Goal: Task Accomplishment & Management: Manage account settings

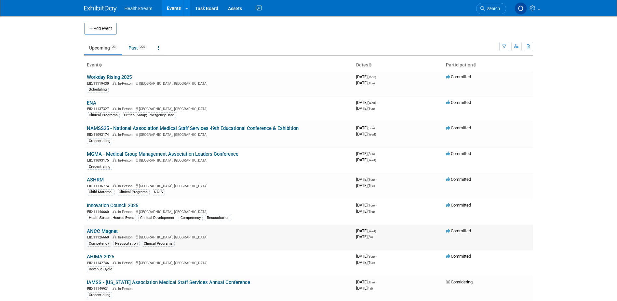
click at [112, 229] on link "ANCC Magnet" at bounding box center [102, 231] width 31 height 6
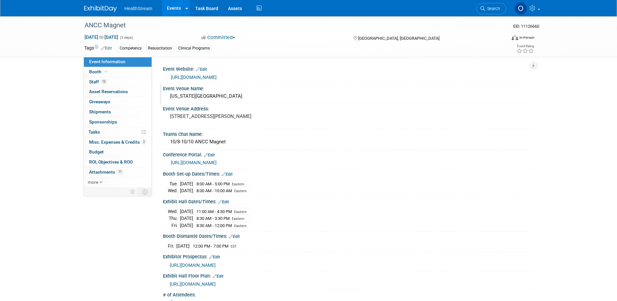
drag, startPoint x: 245, startPoint y: 96, endPoint x: 163, endPoint y: 98, distance: 82.0
click at [163, 98] on div "[US_STATE][GEOGRAPHIC_DATA]" at bounding box center [348, 96] width 370 height 11
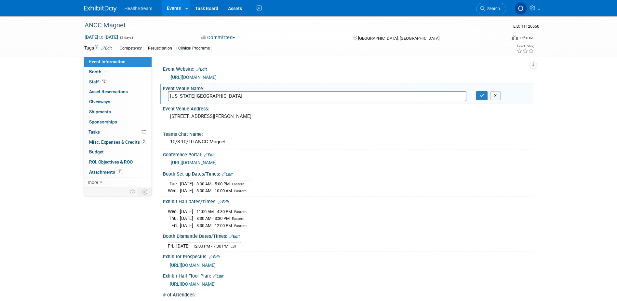
click at [556, 130] on div "ANCC Magnet EID: 11126660 [DATE] to [DATE] (3 days) [DATE] to [DATE] Committed …" at bounding box center [308, 245] width 617 height 459
click at [499, 98] on button "X" at bounding box center [496, 95] width 10 height 9
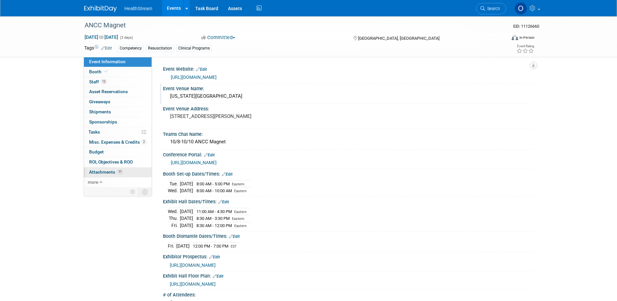
click at [109, 172] on span "Attachments 11" at bounding box center [106, 171] width 34 height 5
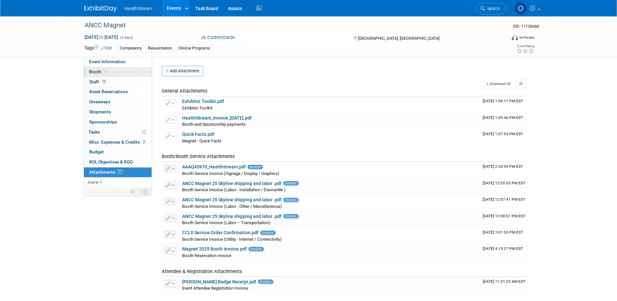
click at [108, 70] on link "Booth" at bounding box center [118, 72] width 68 height 10
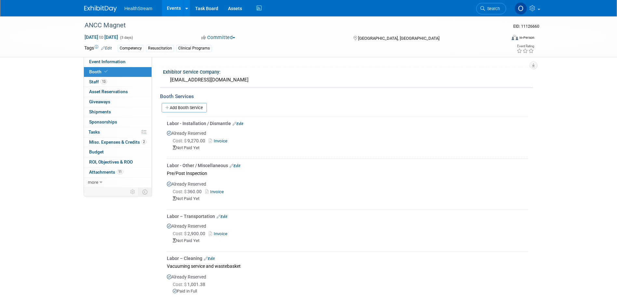
scroll to position [98, 0]
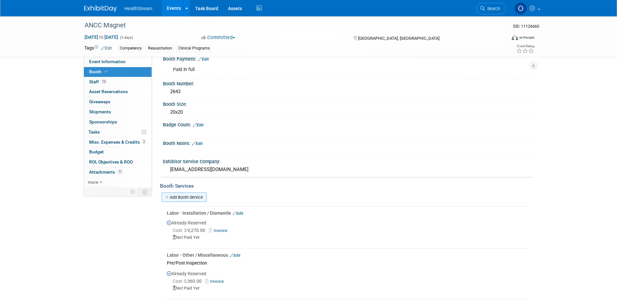
click at [183, 195] on link "Add Booth Service" at bounding box center [184, 196] width 45 height 9
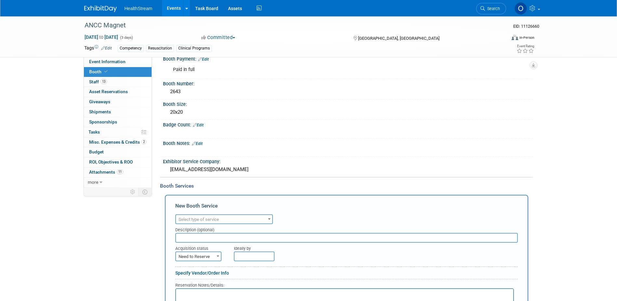
scroll to position [0, 0]
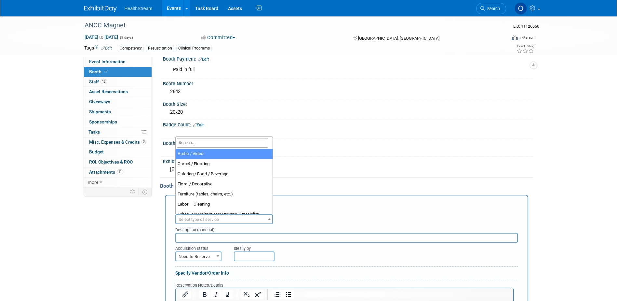
click at [224, 218] on span "Select type of service" at bounding box center [224, 219] width 96 height 9
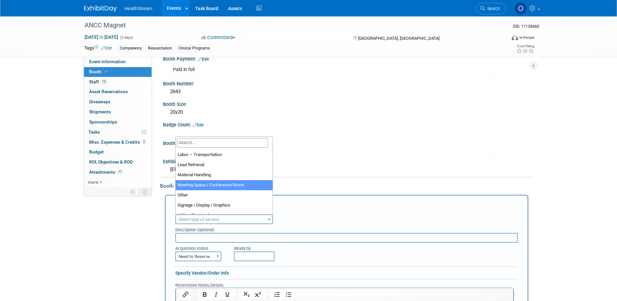
scroll to position [163, 0]
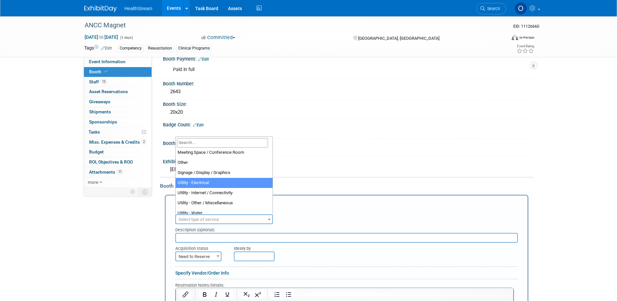
select select "8"
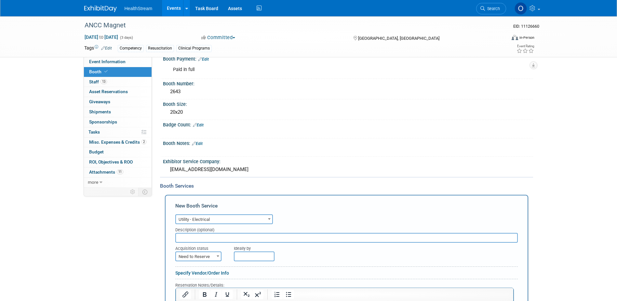
click at [172, 216] on div "New Booth Service Audio / Video Carpet / Flooring Catering / Food / Beverage Fl…" at bounding box center [346, 288] width 363 height 186
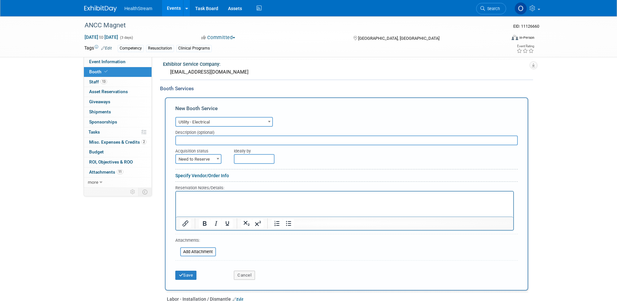
scroll to position [195, 0]
click at [212, 160] on span "Need to Reserve" at bounding box center [198, 158] width 45 height 9
select select "2"
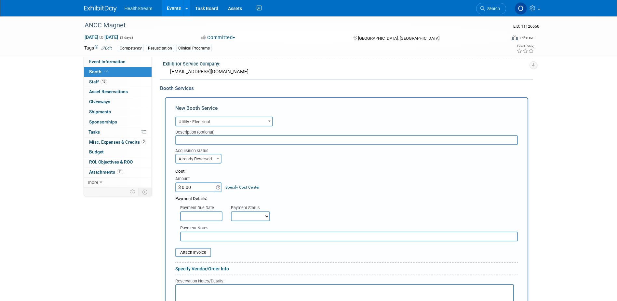
click at [201, 186] on input "$ 0.00" at bounding box center [195, 187] width 41 height 10
type input "$ 1,349.04"
click at [272, 183] on div "Cost: Amount $ 1,349.04 Specify Cost Center Cost Center -- Not Specified --" at bounding box center [346, 180] width 343 height 24
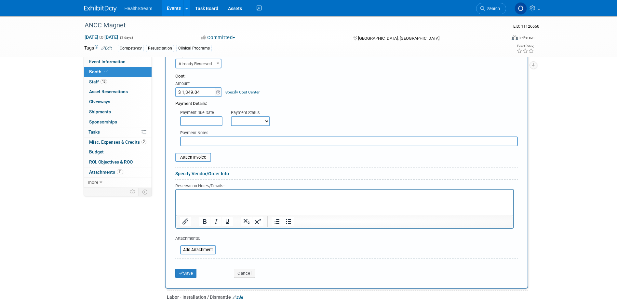
scroll to position [293, 0]
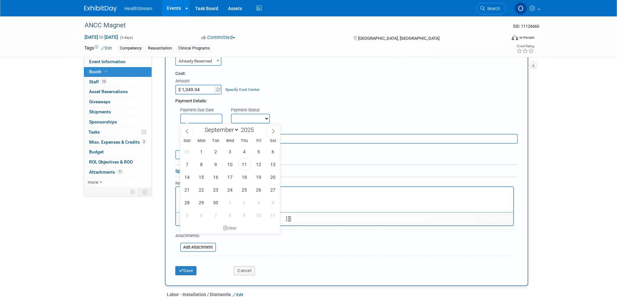
click at [208, 119] on input "text" at bounding box center [201, 119] width 42 height 10
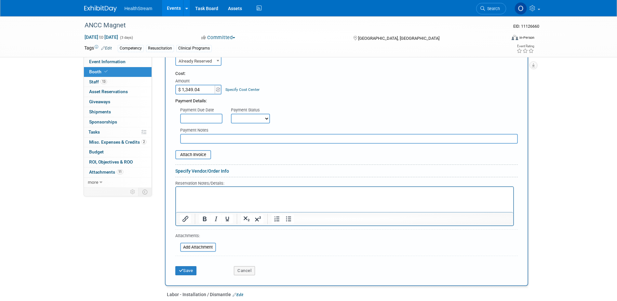
click at [248, 118] on select "Not Paid Yet Partially Paid Paid in Full" at bounding box center [250, 119] width 39 height 10
select select "1"
click at [231, 114] on select "Not Paid Yet Partially Paid Paid in Full" at bounding box center [250, 119] width 39 height 10
click at [205, 136] on input "text" at bounding box center [349, 139] width 338 height 10
click at [197, 153] on input "file" at bounding box center [171, 155] width 77 height 8
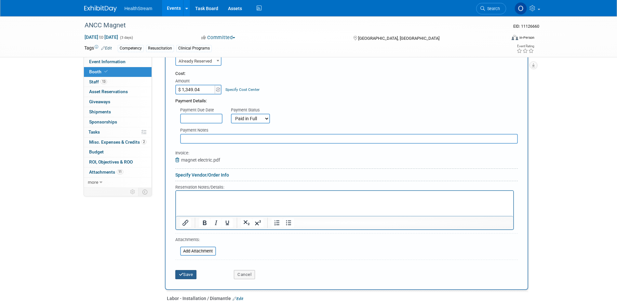
click at [187, 275] on button "Save" at bounding box center [185, 274] width 21 height 9
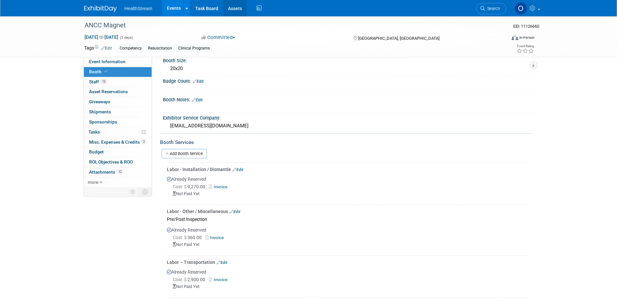
scroll to position [11, 0]
